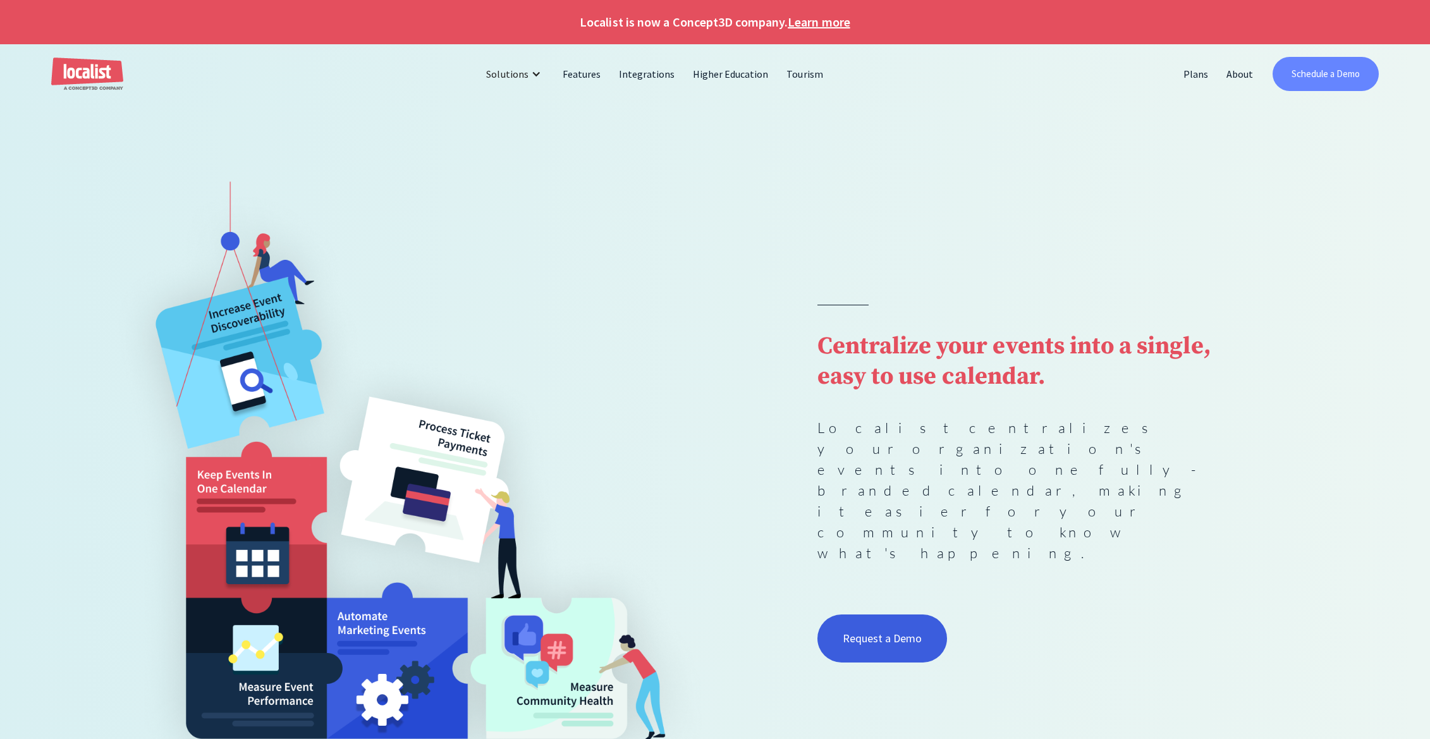
click at [1317, 78] on link "Schedule a Demo" at bounding box center [1325, 74] width 107 height 34
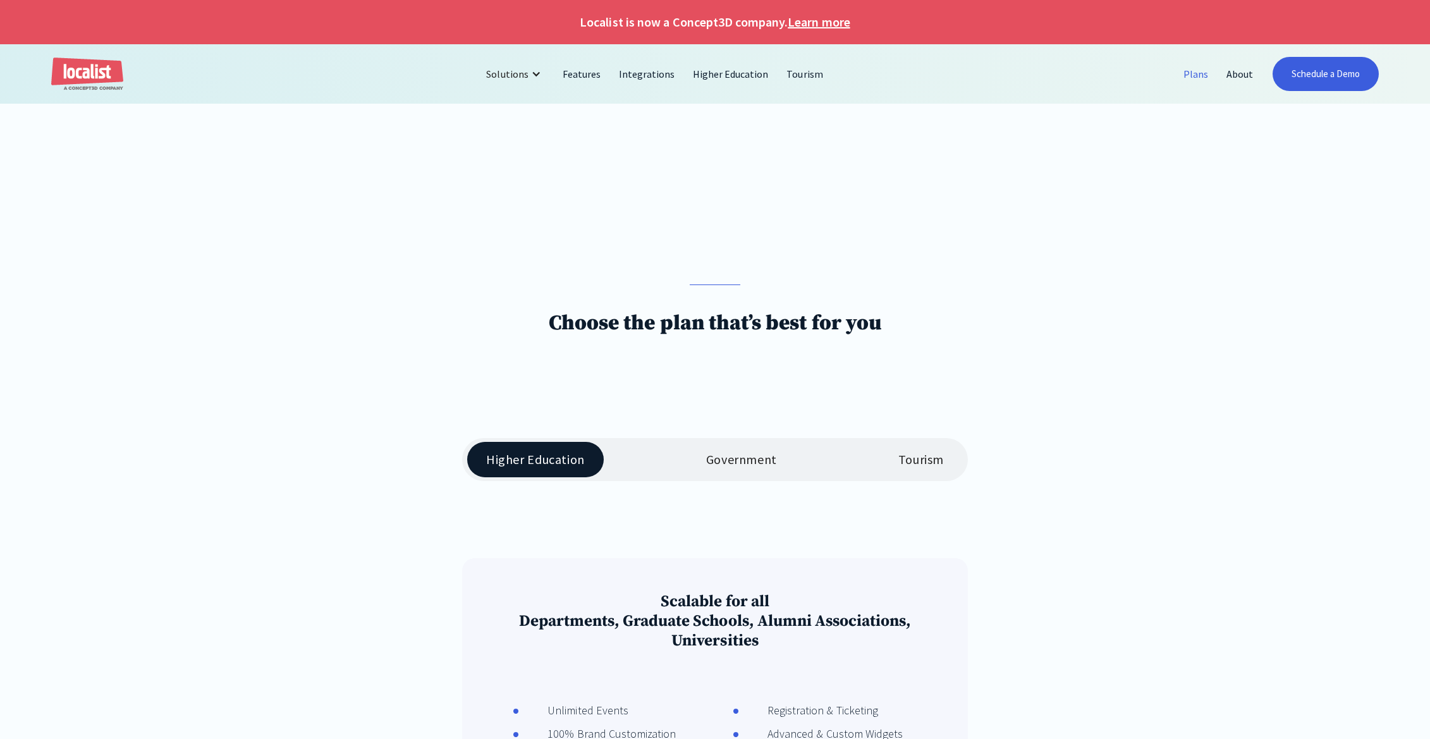
click at [1200, 74] on link "Plans" at bounding box center [1195, 74] width 43 height 30
click at [636, 71] on link "Integrations" at bounding box center [647, 74] width 74 height 30
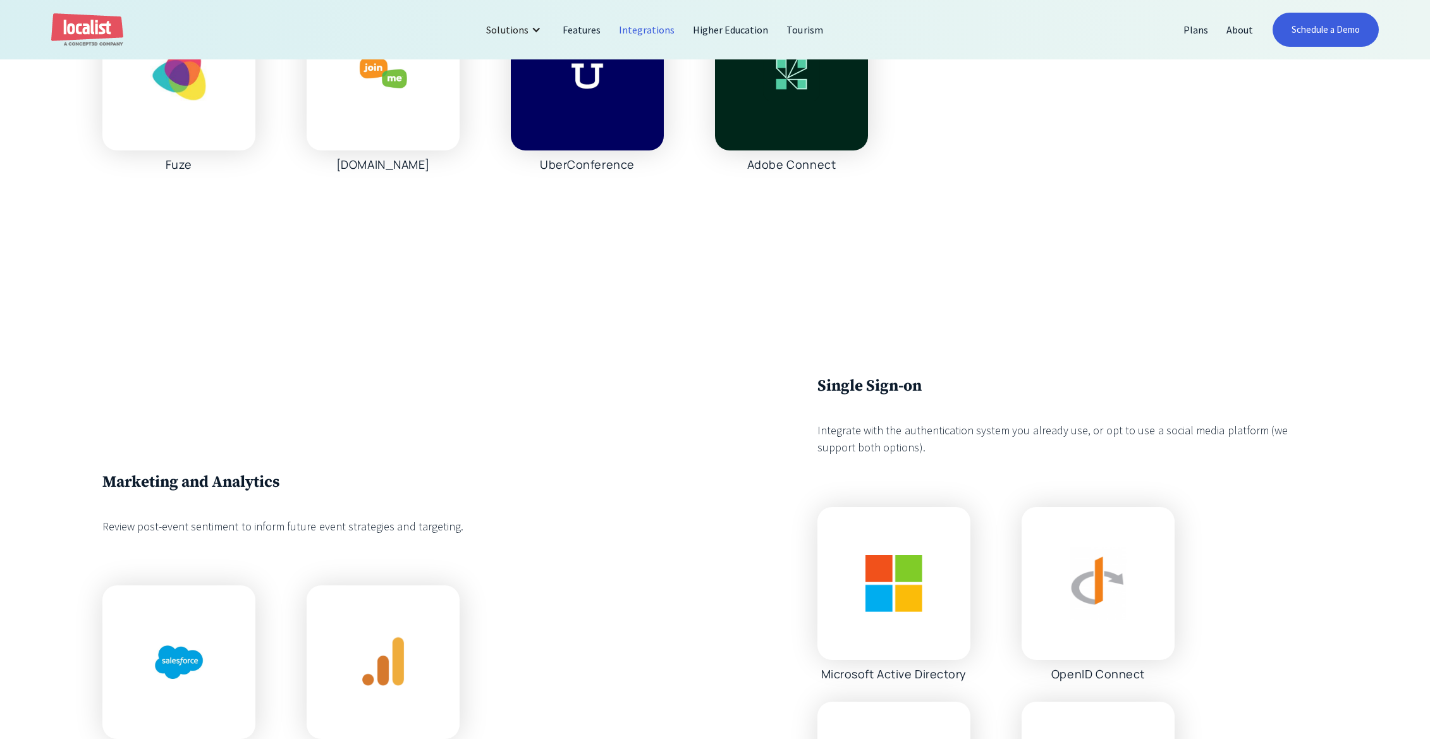
scroll to position [2128, 0]
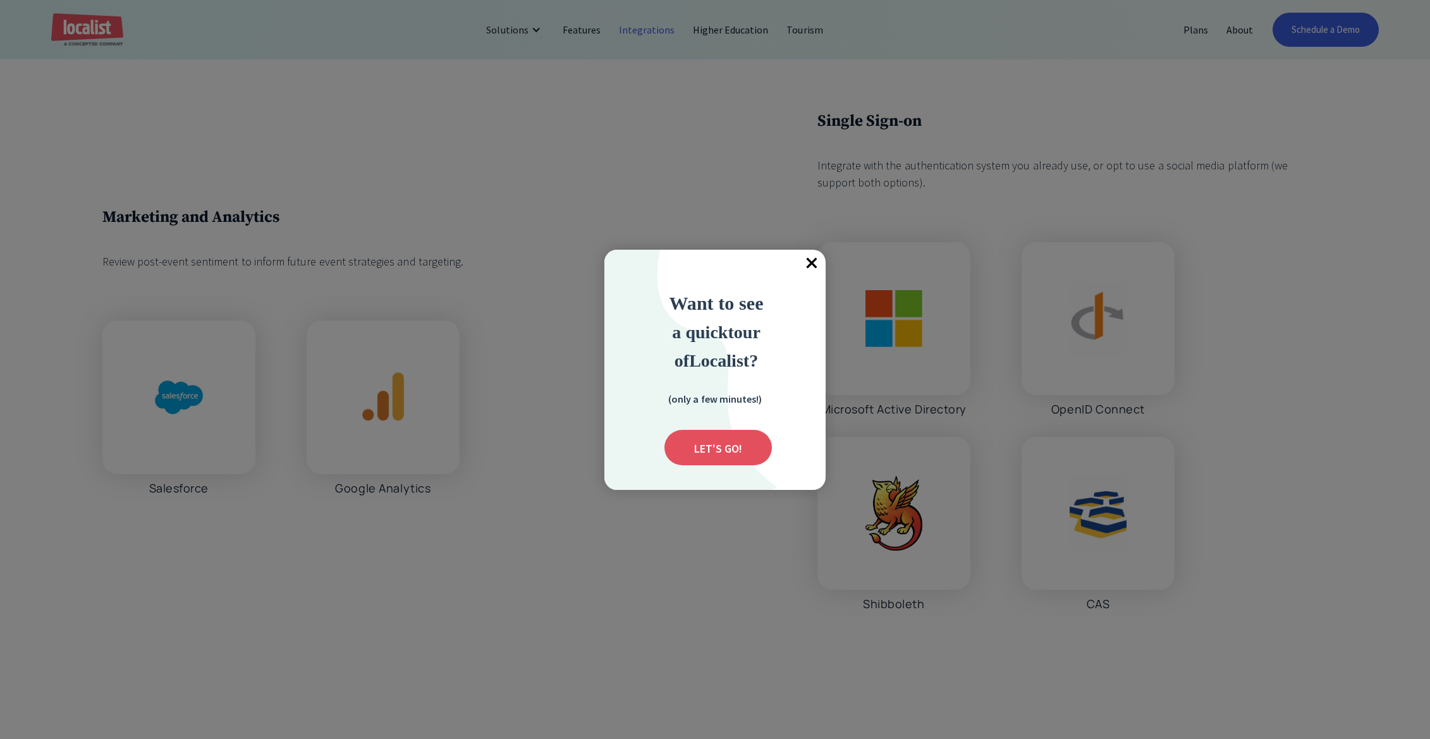
click at [807, 262] on span "×" at bounding box center [812, 264] width 28 height 28
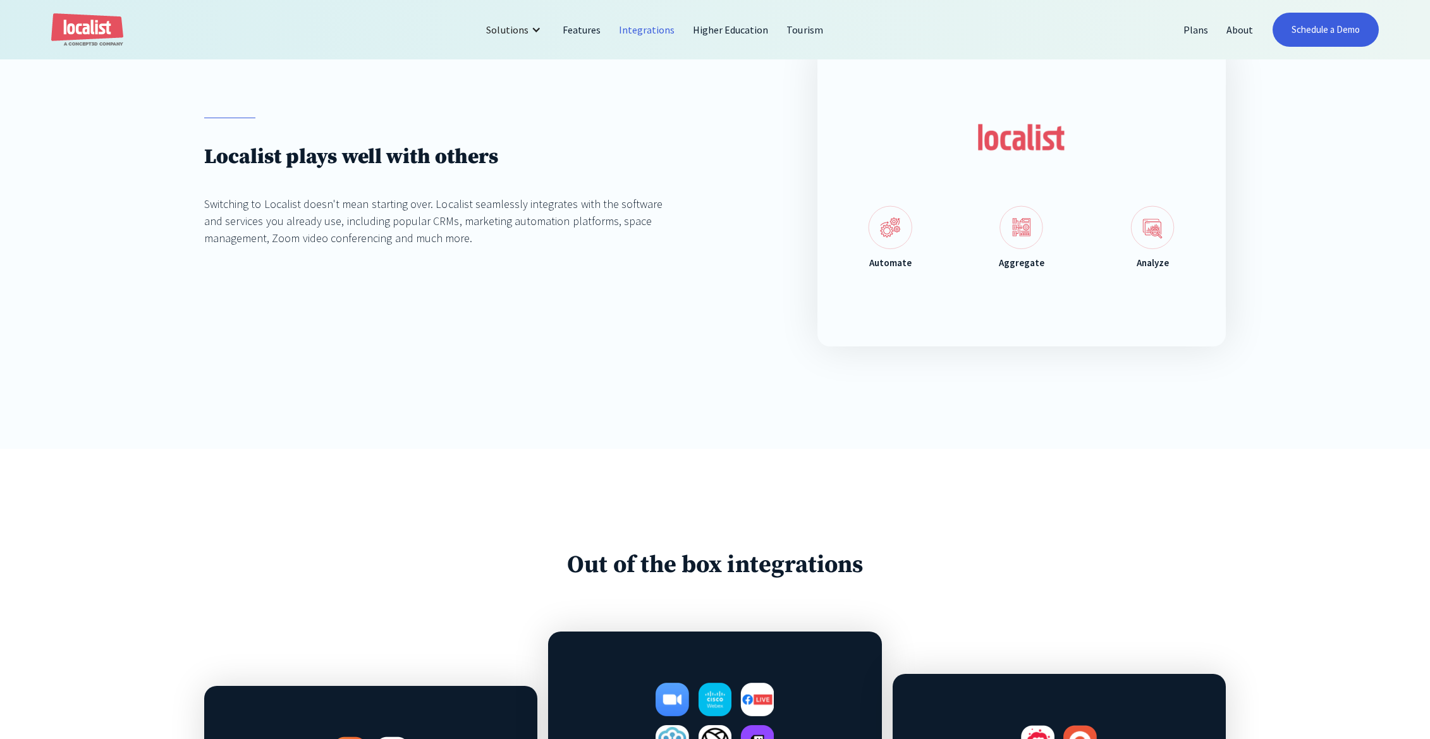
scroll to position [0, 0]
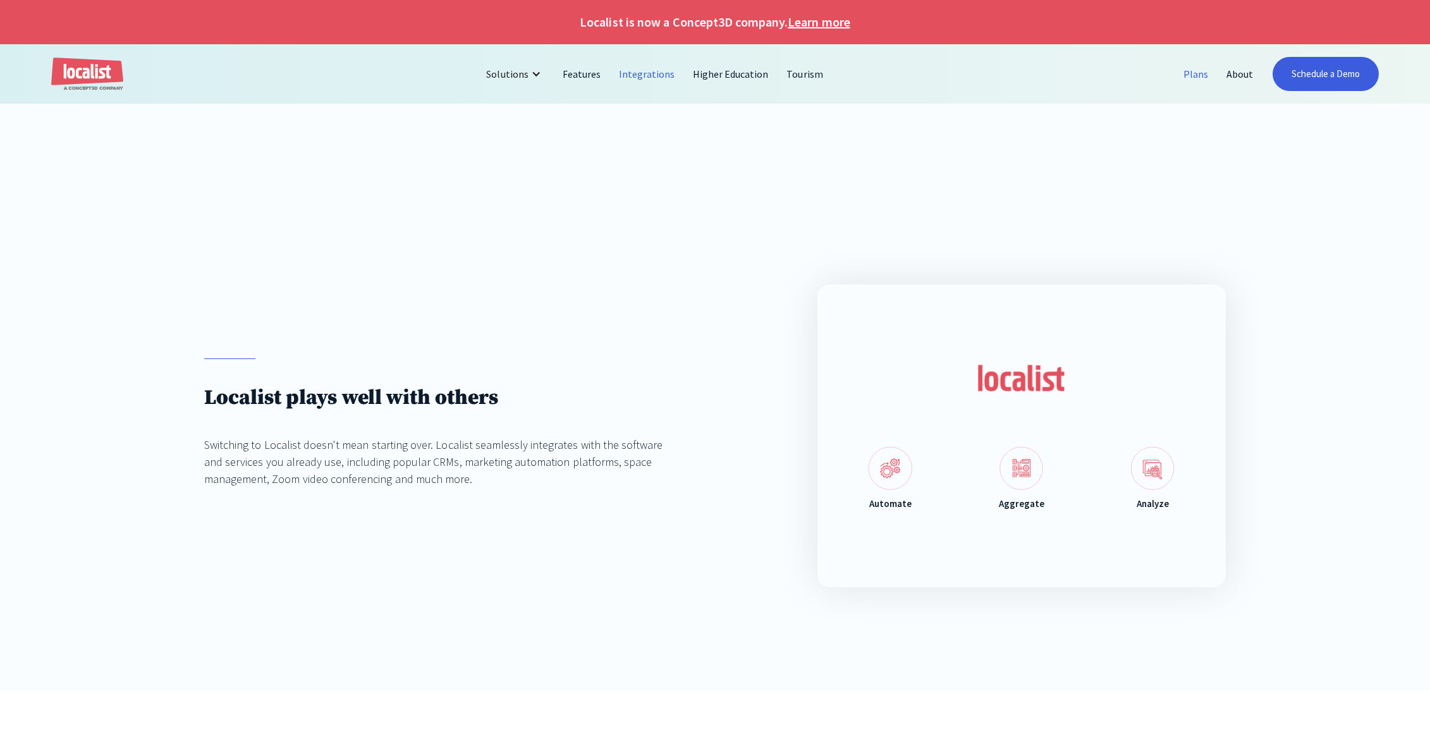
click at [1209, 66] on link "Plans" at bounding box center [1195, 74] width 43 height 30
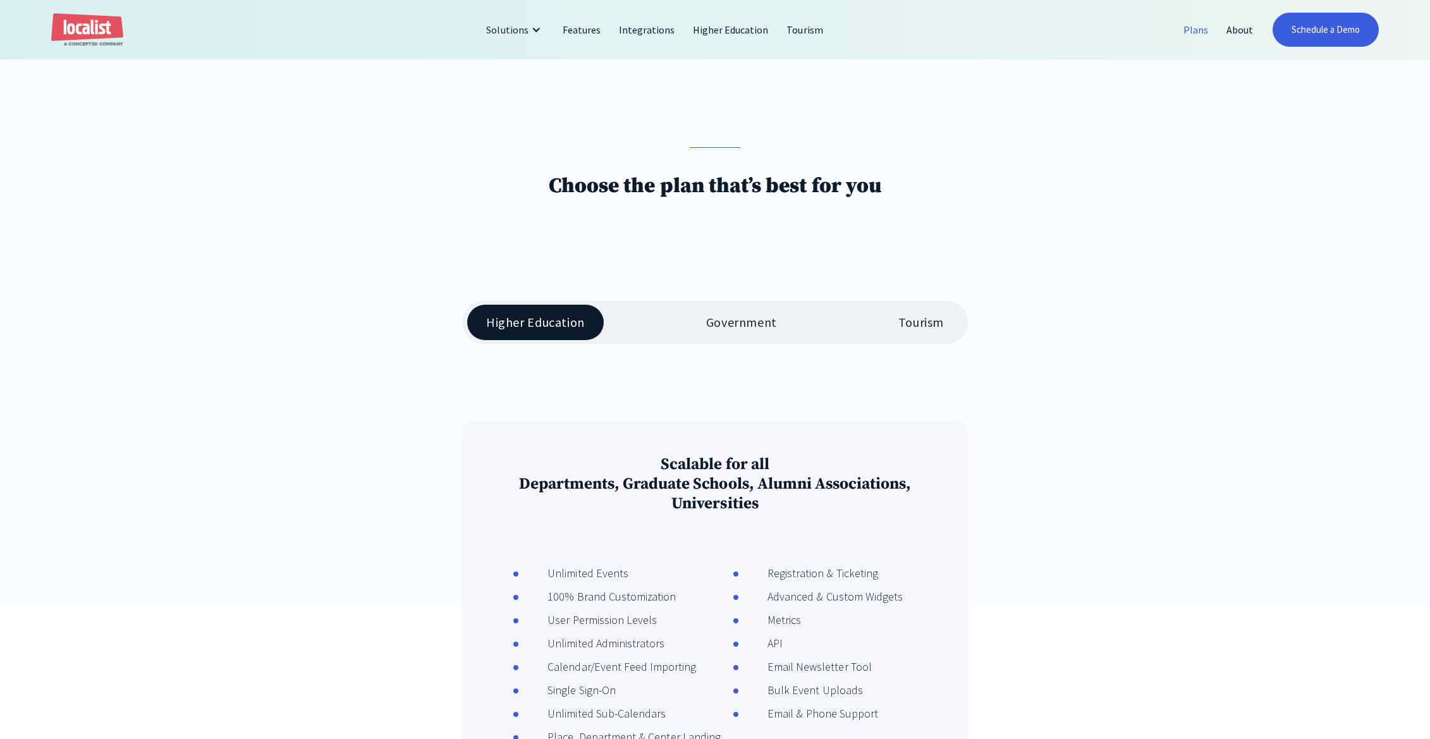
scroll to position [135, 0]
click at [774, 332] on link "Government" at bounding box center [741, 324] width 109 height 35
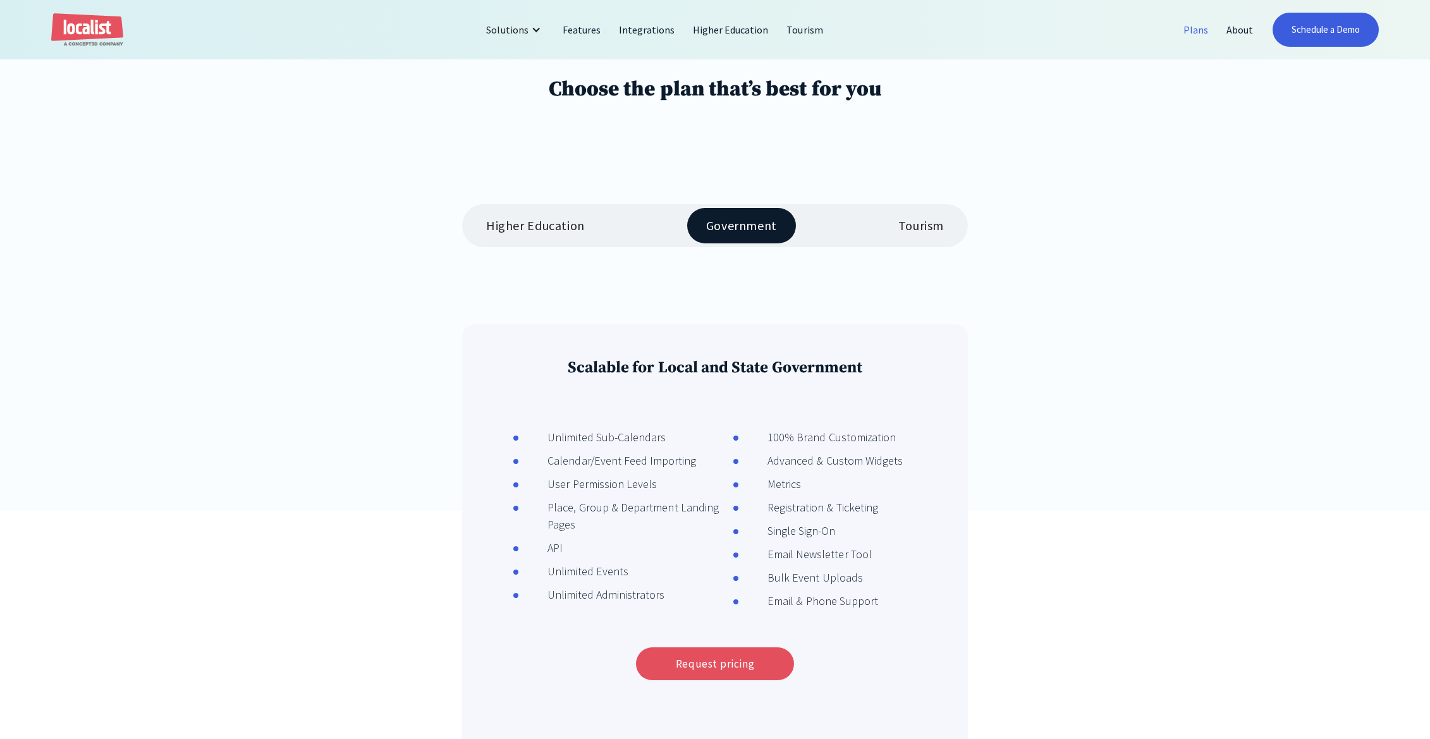
scroll to position [207, 0]
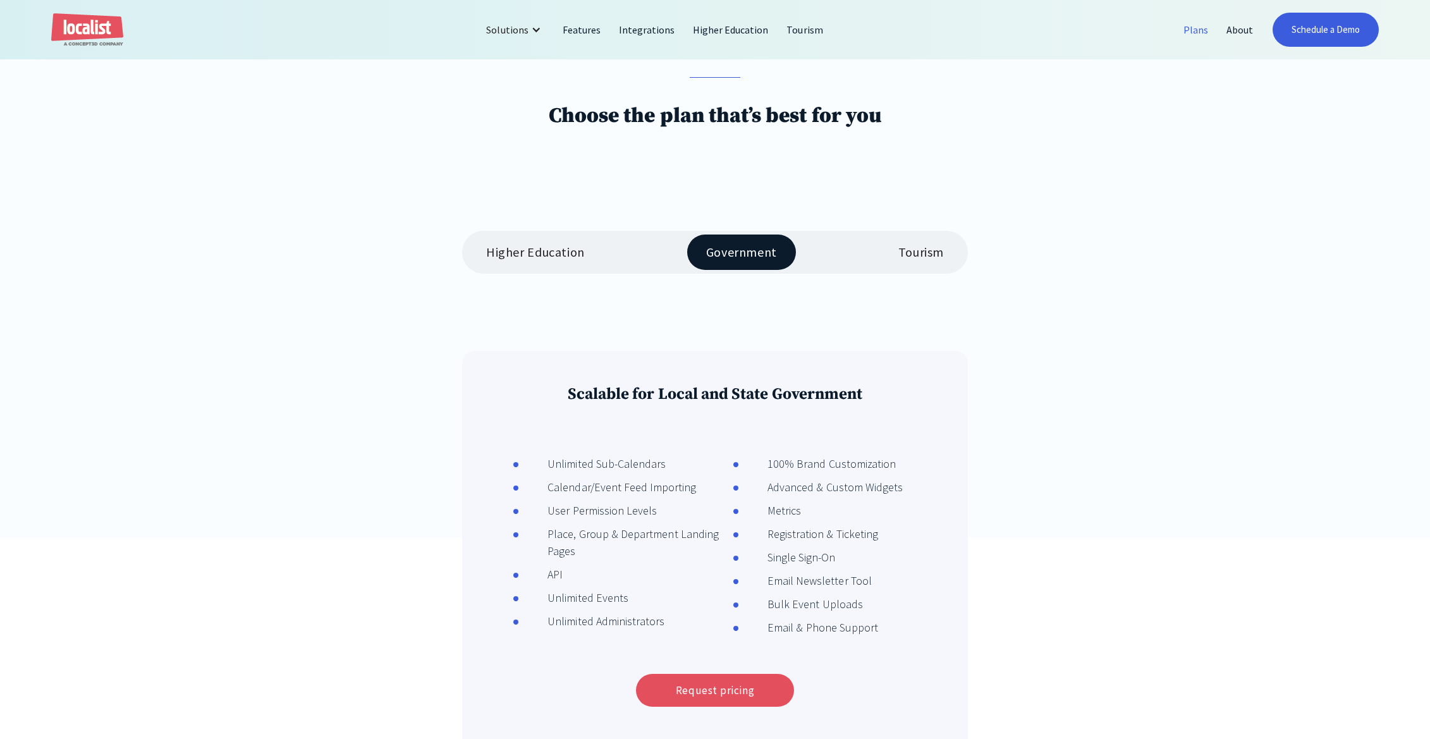
click at [536, 266] on link "Higher Education" at bounding box center [535, 252] width 137 height 35
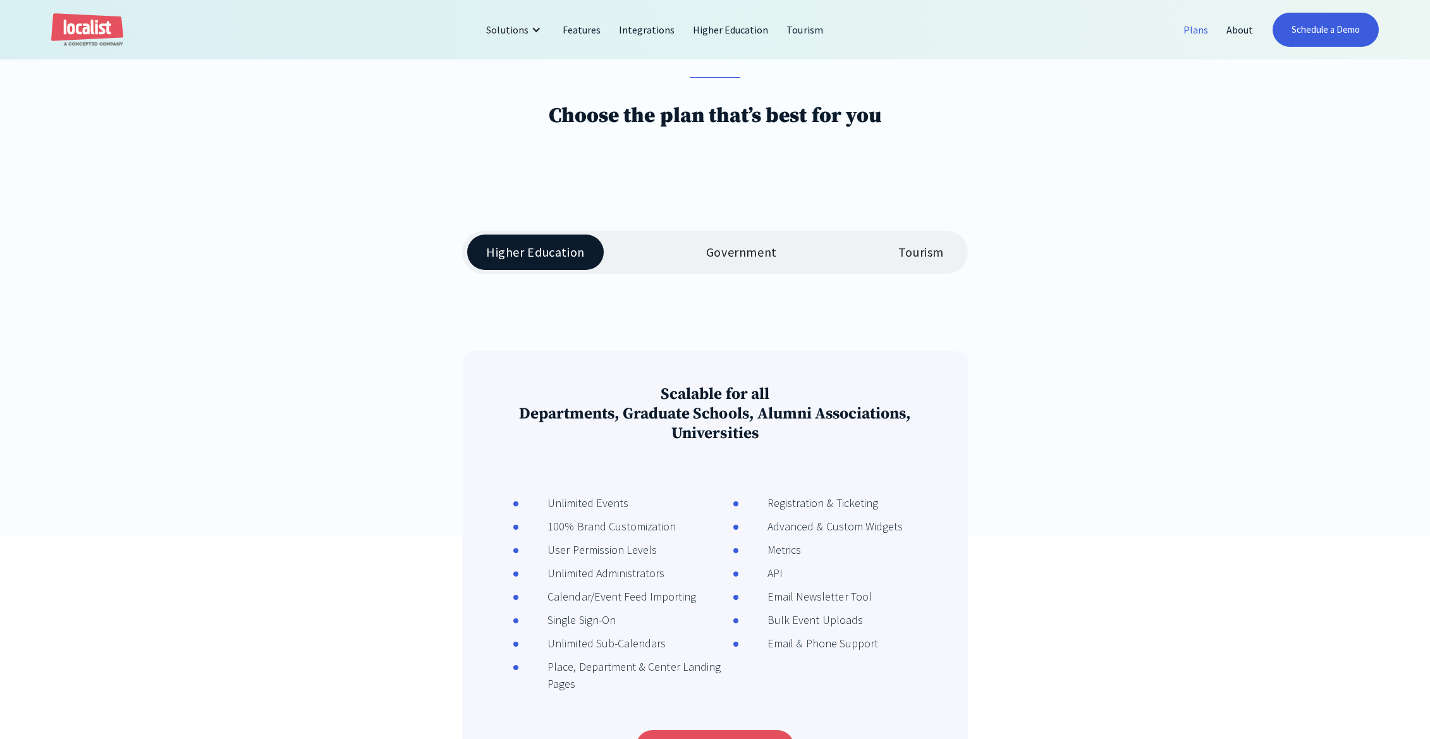
click at [716, 243] on link "Government" at bounding box center [741, 252] width 109 height 35
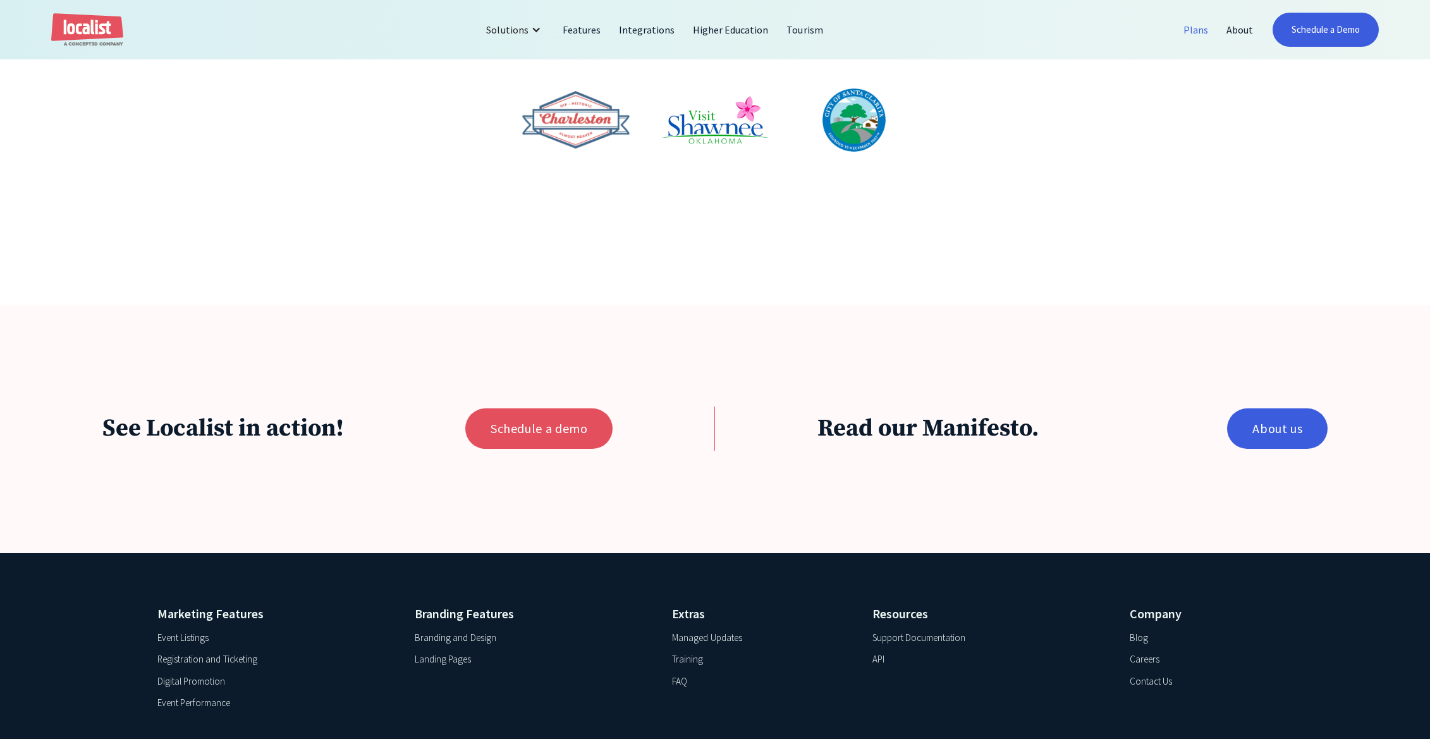
scroll to position [975, 0]
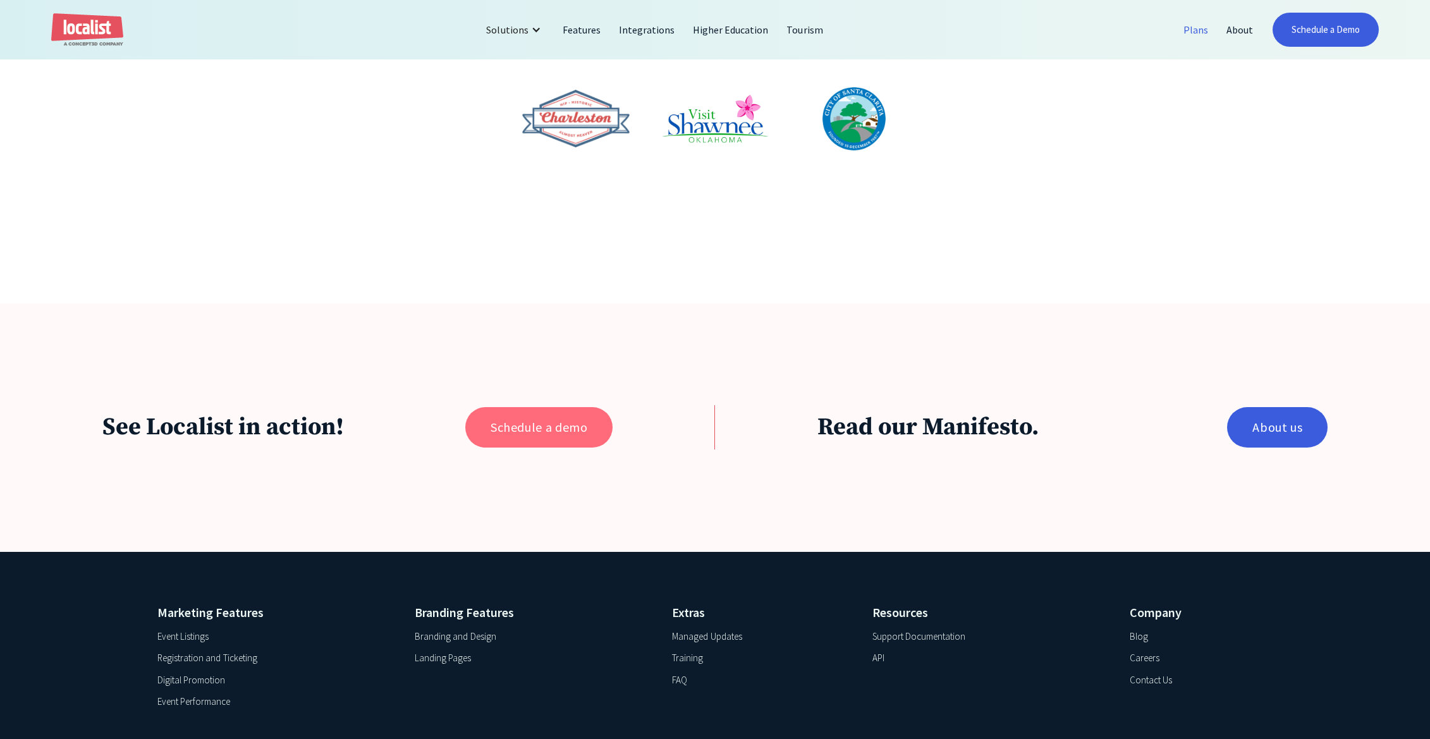
click at [535, 432] on link "Schedule a demo" at bounding box center [538, 427] width 147 height 40
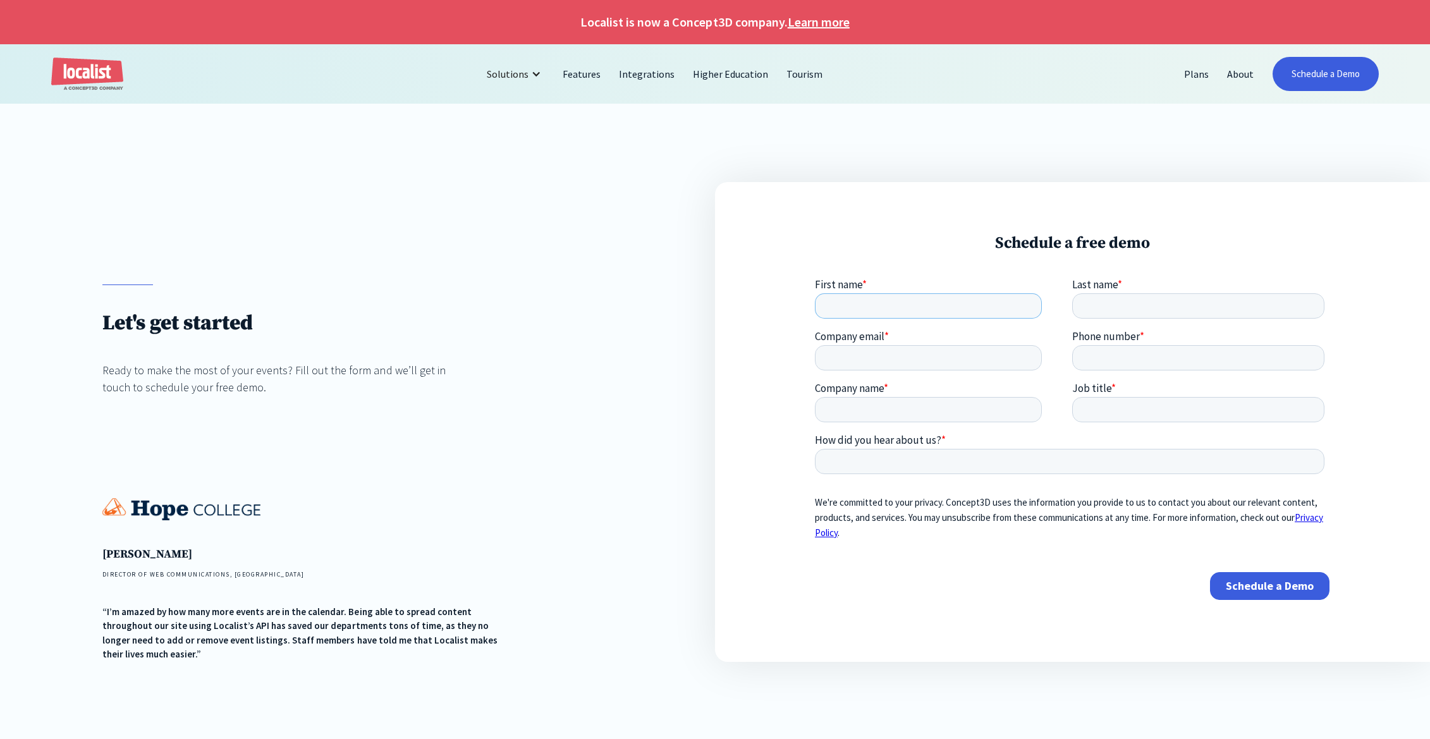
click at [859, 307] on input "First name *" at bounding box center [928, 305] width 227 height 25
type input "[PERSON_NAME]"
click at [1135, 306] on input "Last name *" at bounding box center [1198, 305] width 252 height 25
type input "[PERSON_NAME]"
click at [894, 351] on input "Company email *" at bounding box center [928, 357] width 227 height 25
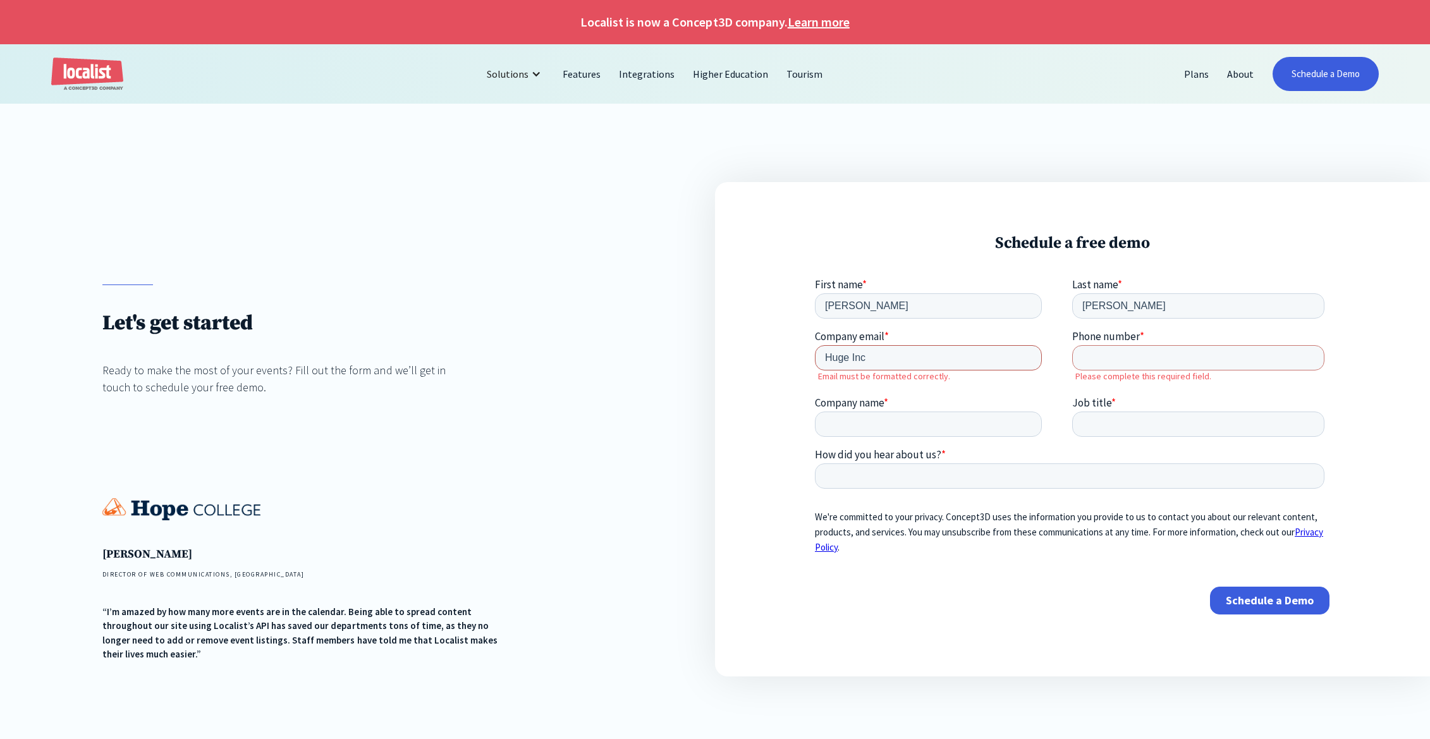
drag, startPoint x: 793, startPoint y: 351, endPoint x: 777, endPoint y: 348, distance: 16.1
click at [815, 348] on html "First name * [PERSON_NAME] Last name * [PERSON_NAME] Company email * Huge Inc E…" at bounding box center [1072, 457] width 515 height 358
type input "[EMAIL_ADDRESS][PERSON_NAME][DOMAIN_NAME]"
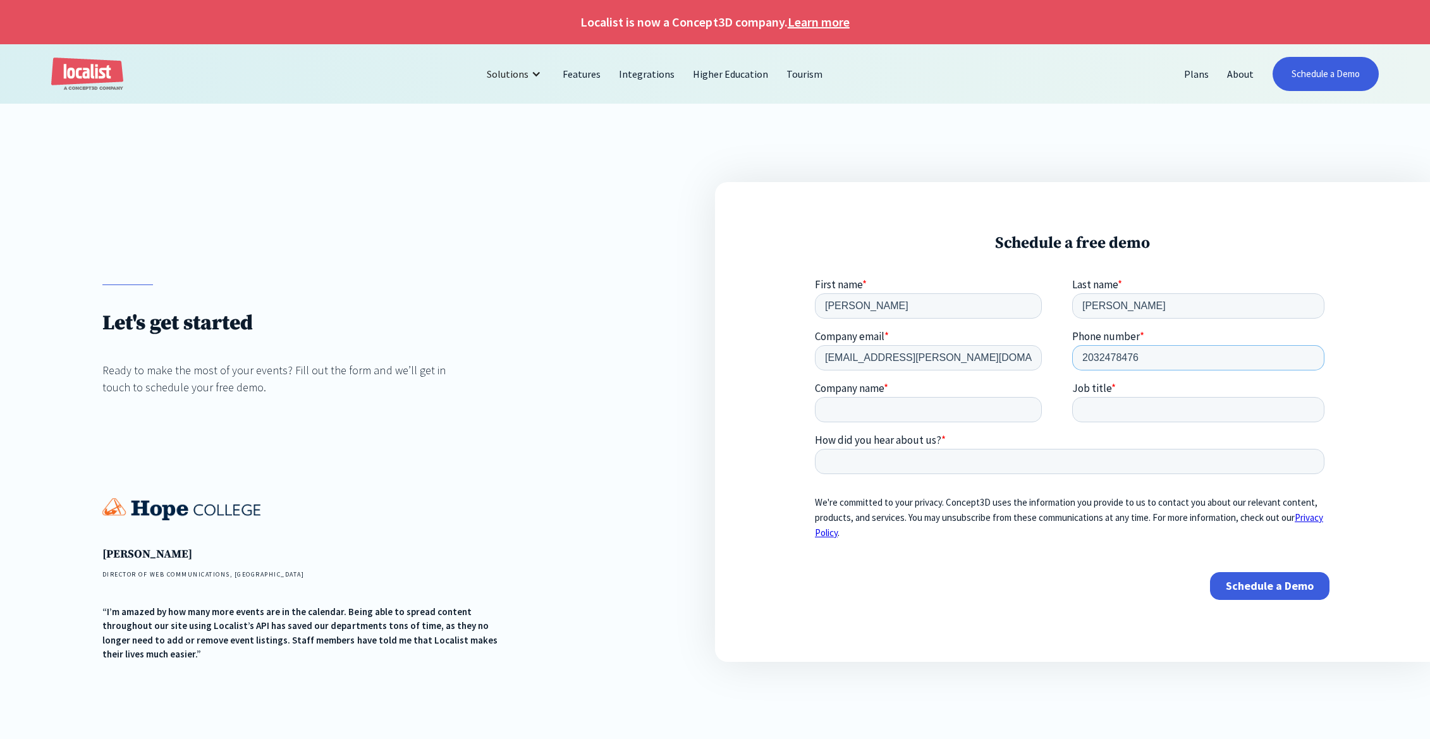
type input "2032478476"
click at [863, 405] on input "Company name *" at bounding box center [928, 409] width 227 height 25
click at [853, 402] on input "HUge" at bounding box center [928, 409] width 227 height 25
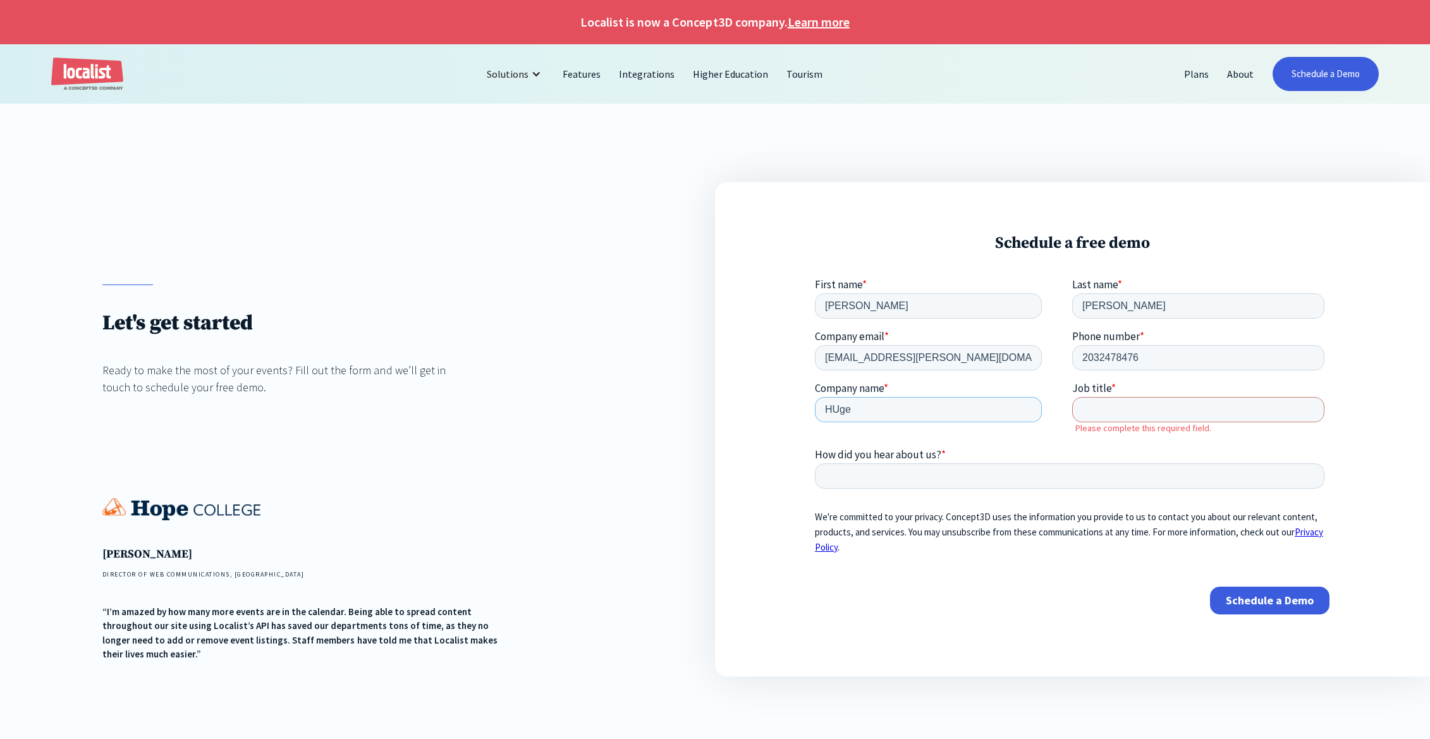
click at [858, 411] on input "HUge" at bounding box center [928, 409] width 227 height 25
type input "Huge"
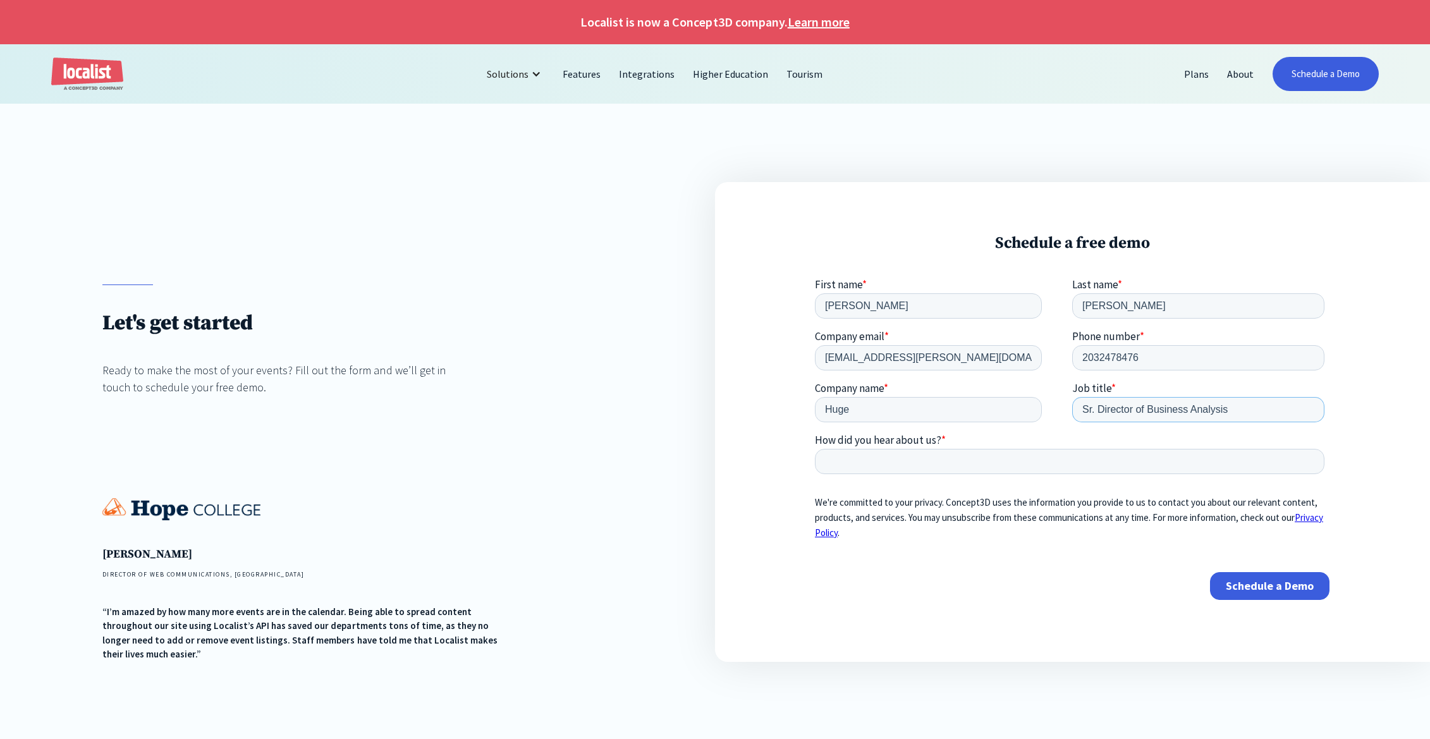
type input "Sr. Director of Business Analysis"
click at [898, 454] on input "How did you hear about us? *" at bounding box center [1069, 461] width 509 height 25
drag, startPoint x: 856, startPoint y: 465, endPoint x: 812, endPoint y: 457, distance: 44.4
click at [815, 457] on html "First name * Marc Last name * TREMBLAY Company email * marc.tremblay@hugeinc.co…" at bounding box center [1072, 450] width 515 height 344
type input "Research"
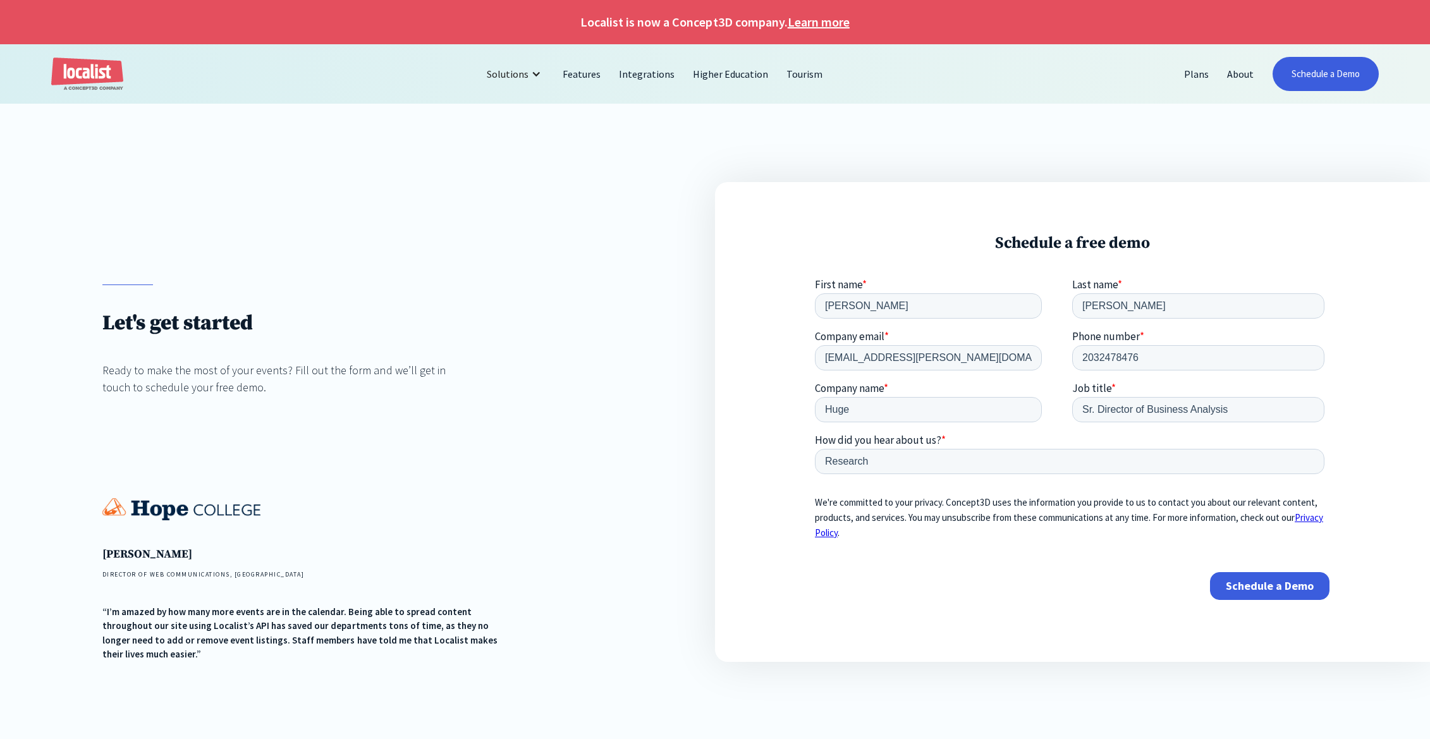
click at [1313, 584] on input "Schedule a Demo" at bounding box center [1269, 586] width 119 height 28
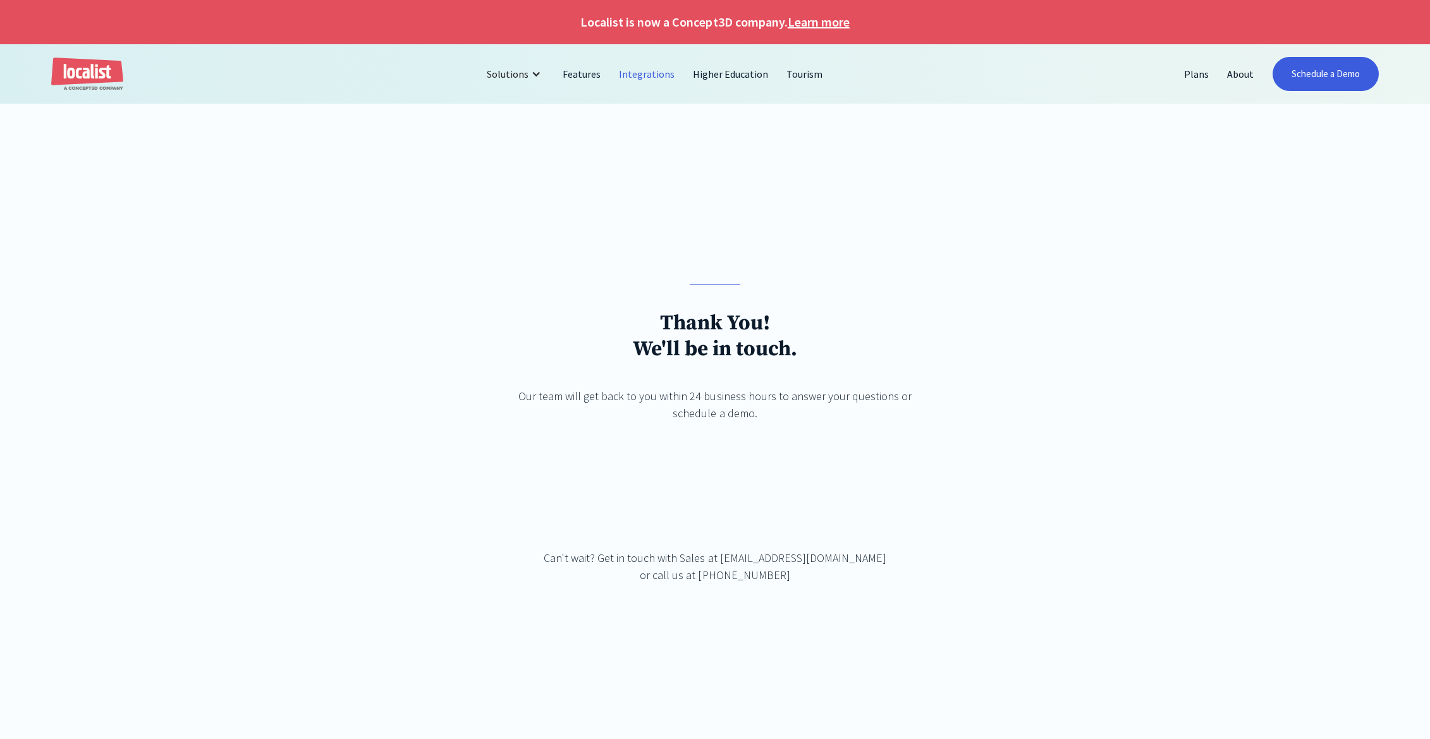
click at [635, 73] on link "Integrations" at bounding box center [647, 74] width 74 height 30
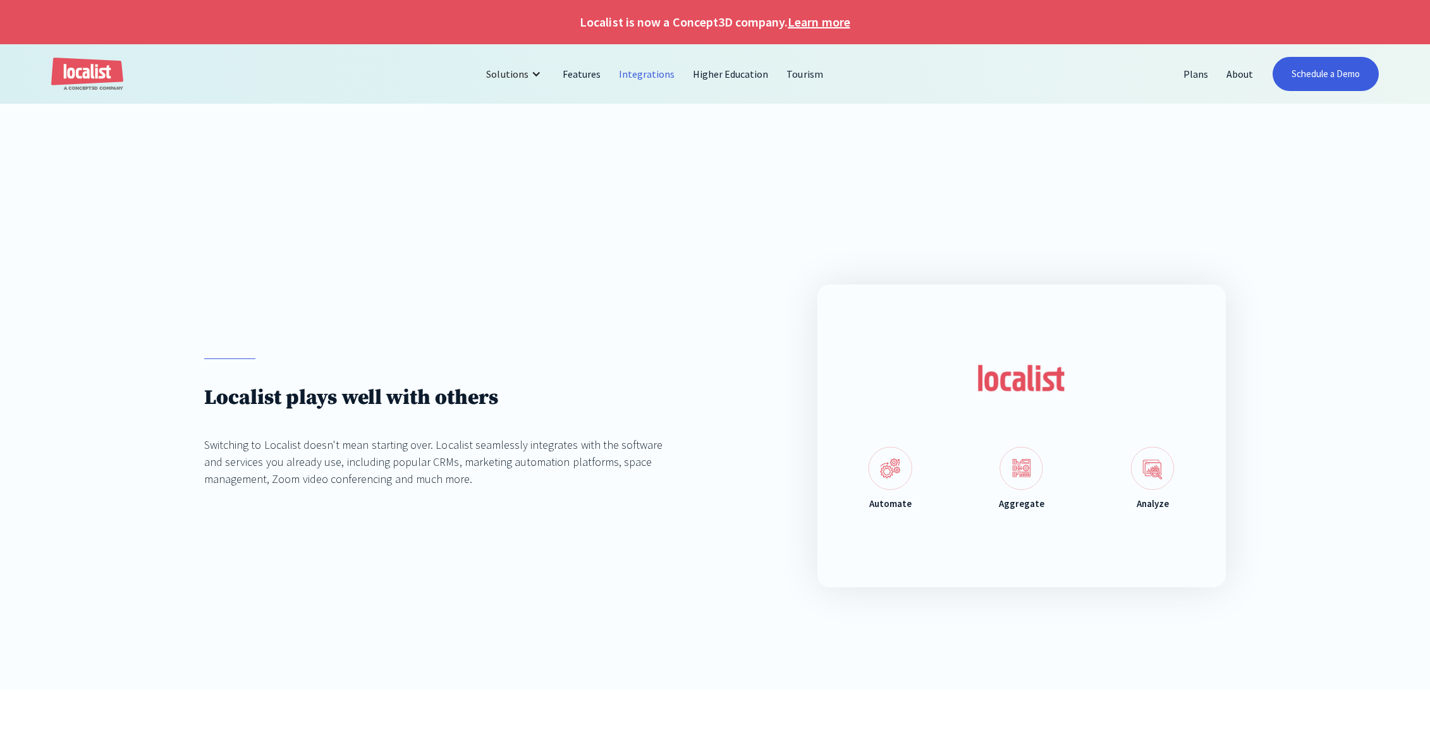
click at [817, 15] on link "Learn more" at bounding box center [819, 22] width 62 height 19
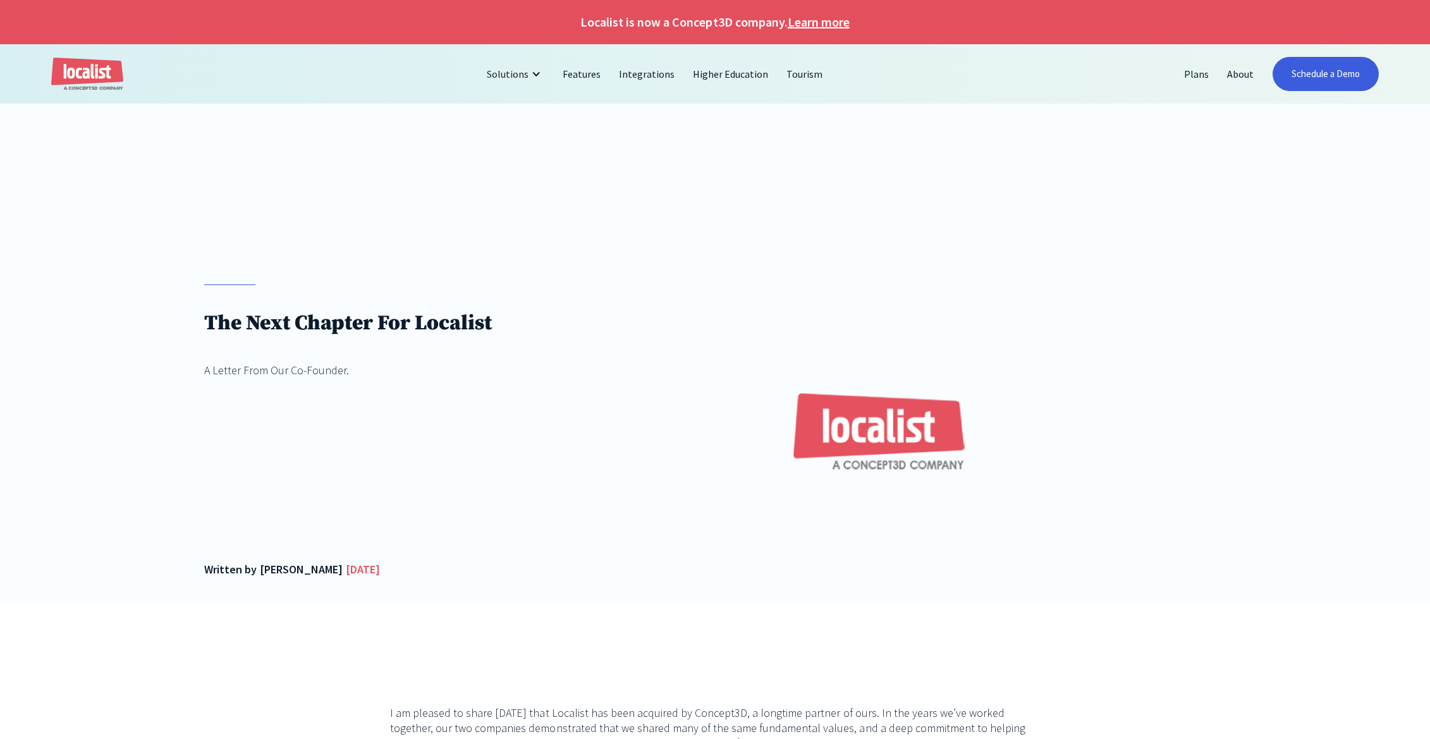
click at [508, 216] on div "The Next Chapter For Localist A Letter From Our Co-Founder. Written by Myke Nah…" at bounding box center [715, 392] width 1430 height 421
